Goal: Task Accomplishment & Management: Use online tool/utility

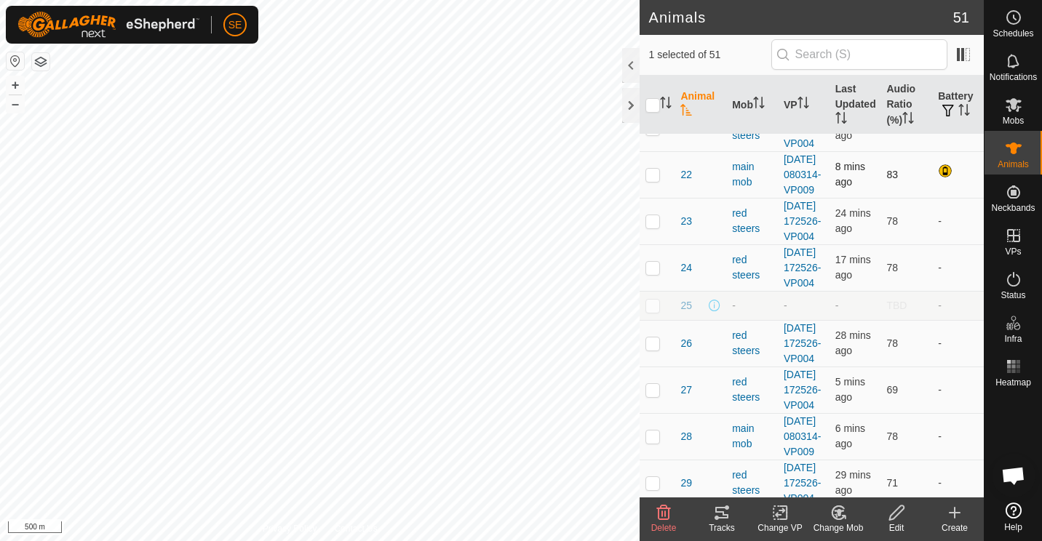
scroll to position [523, 0]
click at [891, 103] on th "Audio Ratio (%)" at bounding box center [907, 105] width 52 height 59
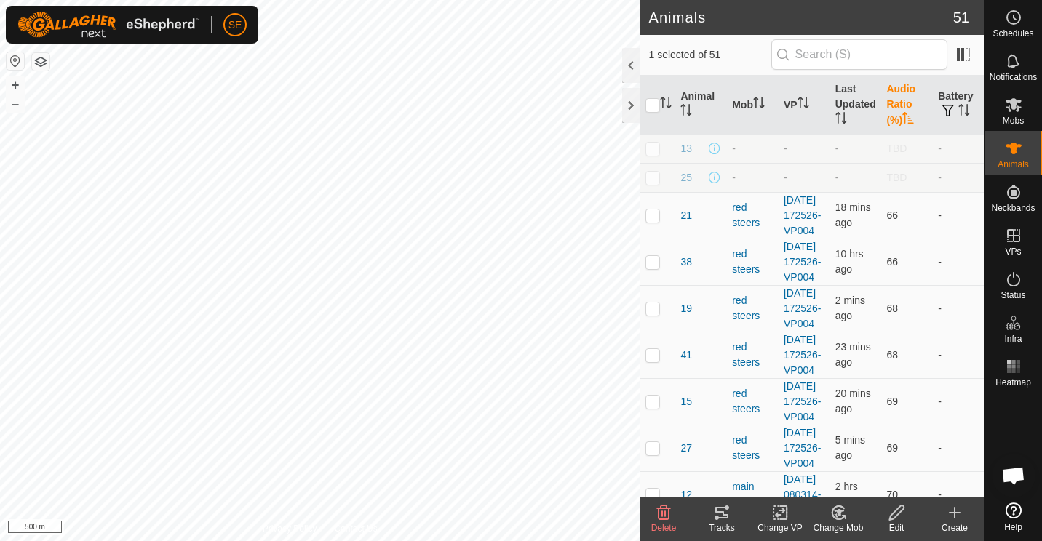
click at [891, 103] on th "Audio Ratio (%)" at bounding box center [907, 105] width 52 height 59
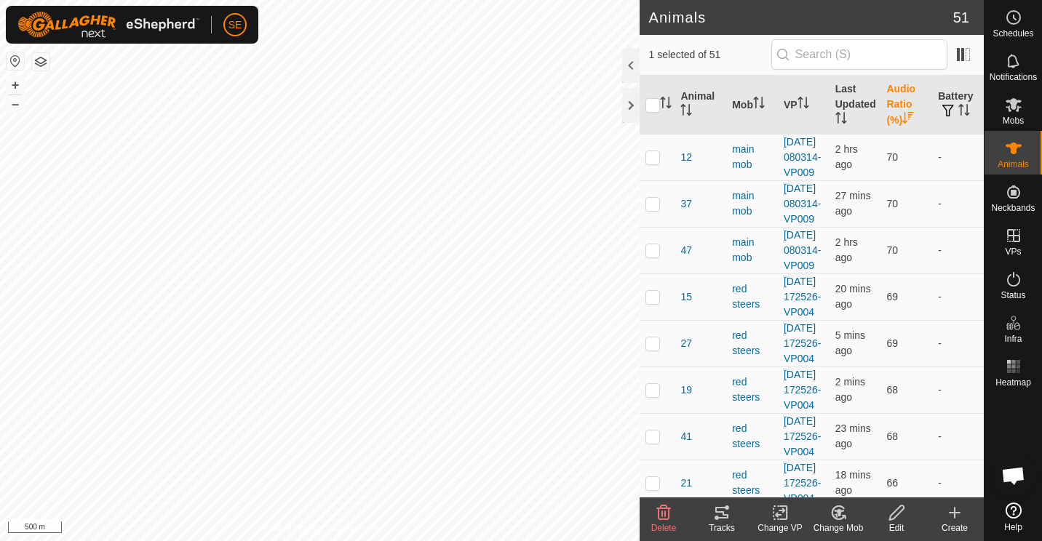
scroll to position [1866, 0]
click at [1017, 17] on icon at bounding box center [1013, 17] width 17 height 17
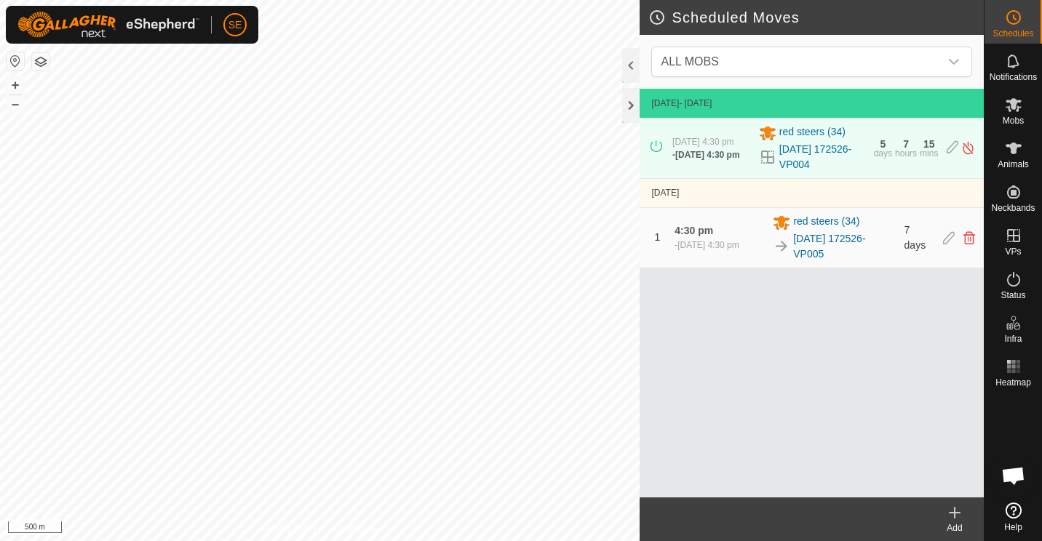
click at [955, 512] on icon at bounding box center [955, 513] width 0 height 10
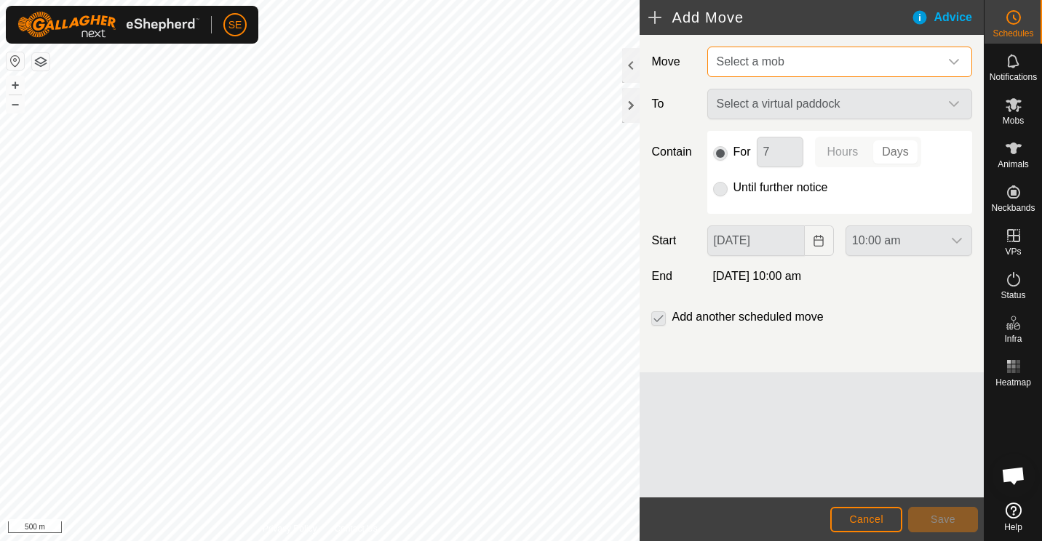
click at [873, 66] on span "Select a mob" at bounding box center [825, 61] width 229 height 29
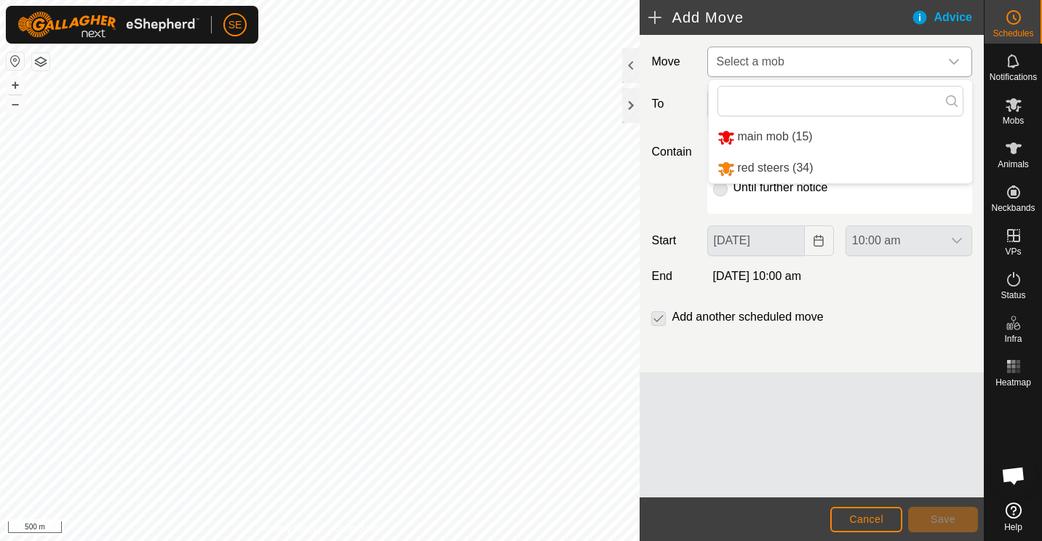
click at [794, 166] on li "red steers (34)" at bounding box center [840, 169] width 263 height 30
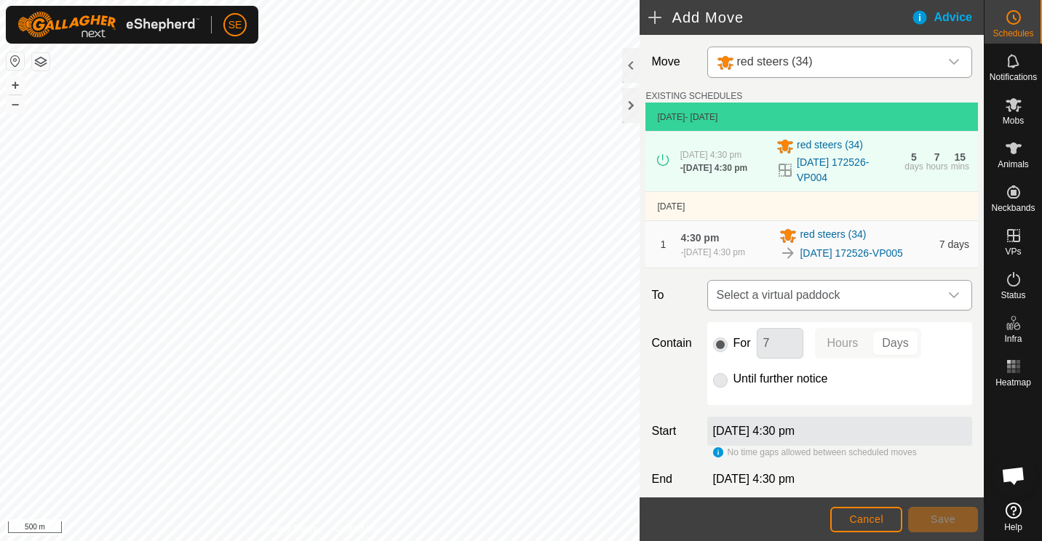
click at [949, 298] on icon "dropdown trigger" at bounding box center [954, 296] width 10 height 6
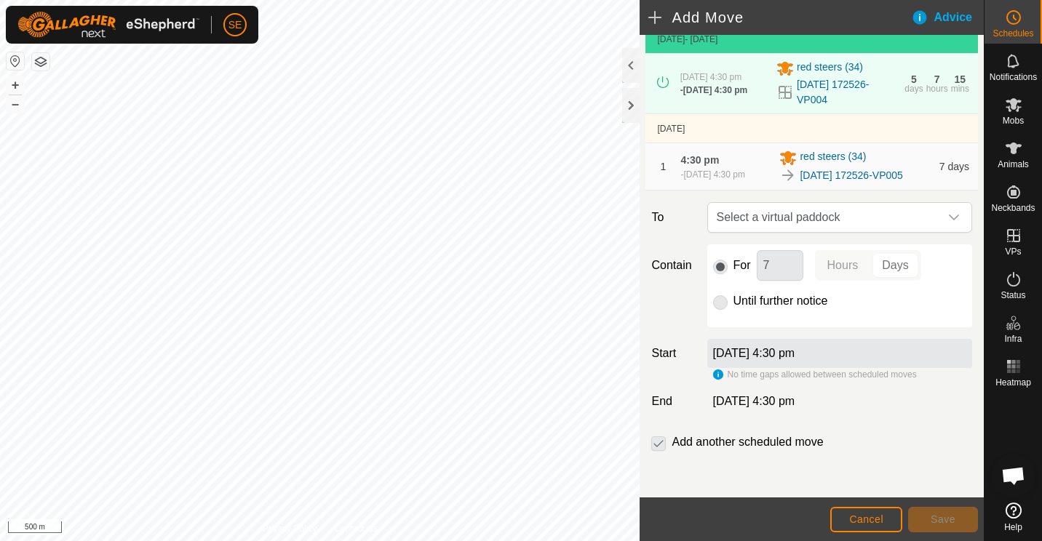
scroll to position [96, 0]
click at [715, 371] on div "No time gaps allowed between scheduled moves" at bounding box center [815, 374] width 204 height 13
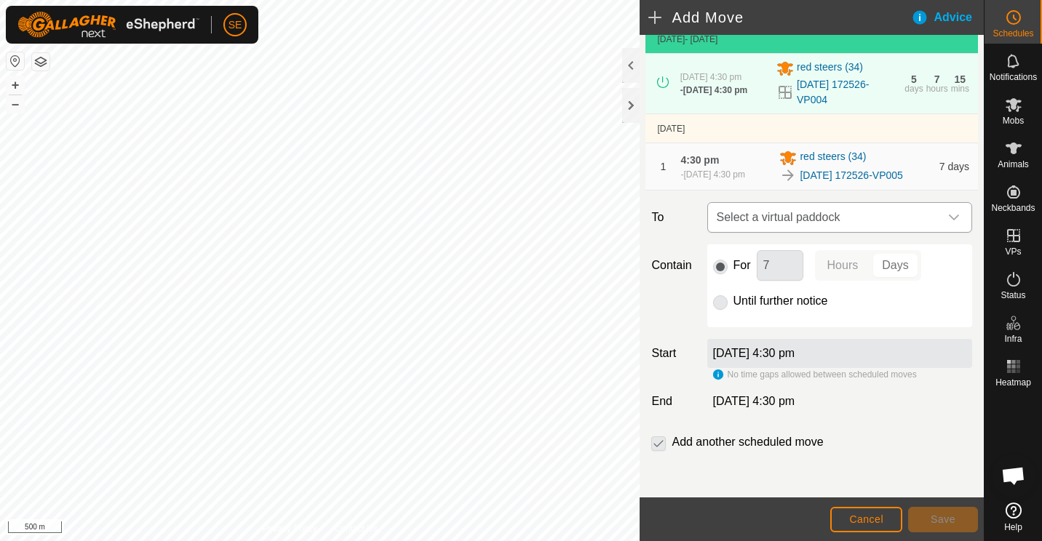
click at [948, 218] on icon "dropdown trigger" at bounding box center [954, 218] width 12 height 12
drag, startPoint x: 943, startPoint y: 218, endPoint x: 694, endPoint y: 36, distance: 308.9
click at [694, 36] on div "Move red steers (34) EXISTING SCHEDULES [DATE] - [DATE] [DATE] 4:30 pm - [DATE]…" at bounding box center [812, 227] width 344 height 541
click at [629, 103] on div at bounding box center [630, 105] width 17 height 35
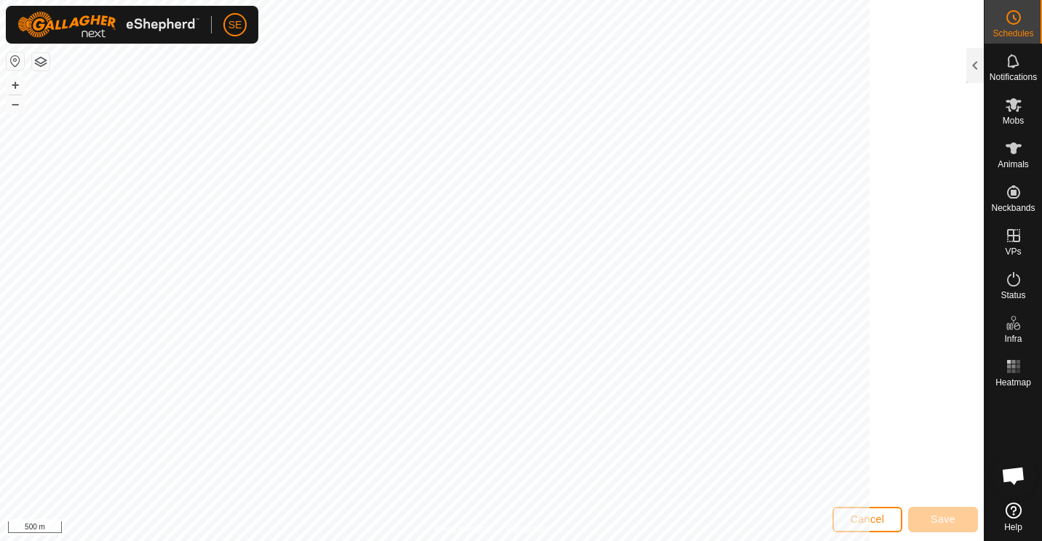
scroll to position [300, 0]
